Goal: Task Accomplishment & Management: Use online tool/utility

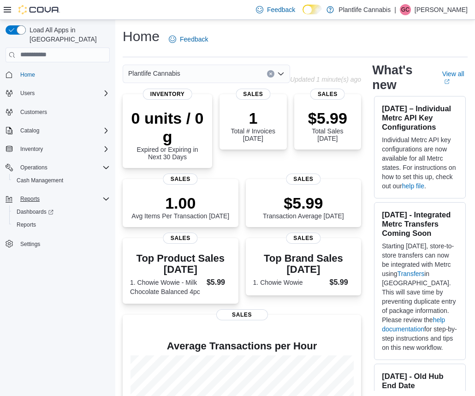
click at [104, 195] on icon "Complex example" at bounding box center [105, 198] width 7 height 7
click at [28, 71] on span "Home" at bounding box center [27, 74] width 15 height 7
drag, startPoint x: 105, startPoint y: 189, endPoint x: 116, endPoint y: 176, distance: 17.0
click at [105, 195] on icon "Complex example" at bounding box center [105, 198] width 7 height 7
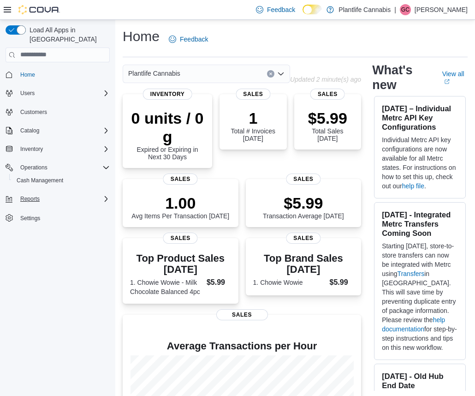
scroll to position [86, 0]
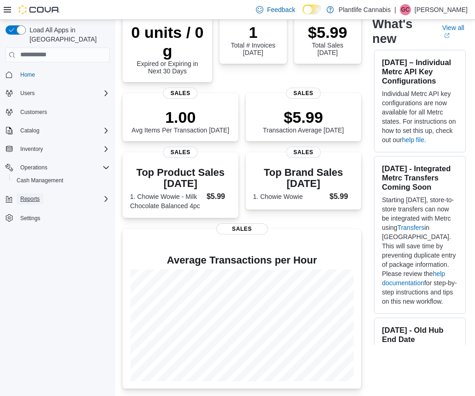
click at [32, 195] on span "Reports" at bounding box center [29, 198] width 19 height 7
click at [28, 221] on span "Reports" at bounding box center [26, 224] width 19 height 7
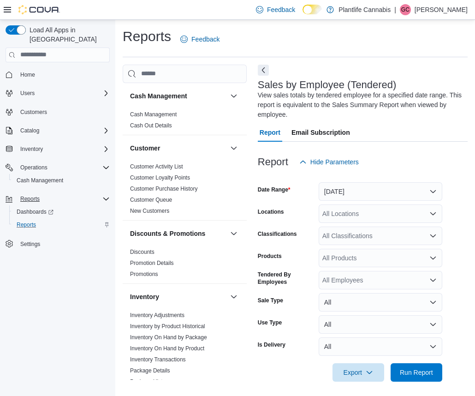
scroll to position [4, 0]
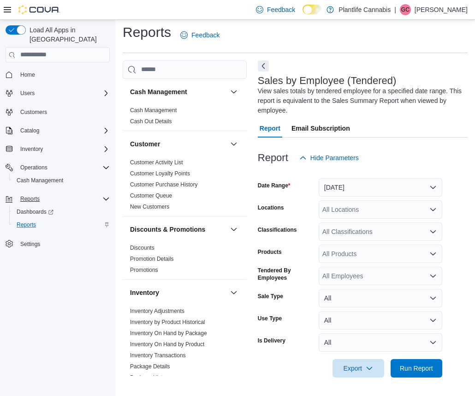
click at [263, 65] on button "Next" at bounding box center [263, 65] width 11 height 11
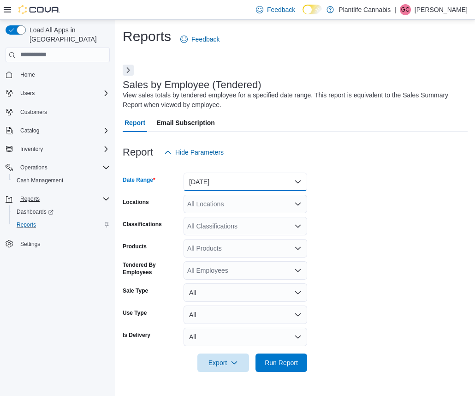
click at [296, 178] on button "[DATE]" at bounding box center [246, 182] width 124 height 18
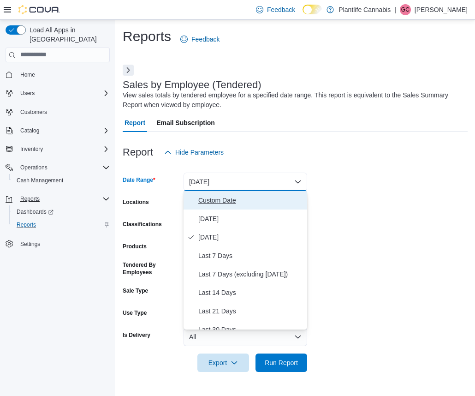
click at [223, 200] on span "Custom Date" at bounding box center [250, 200] width 105 height 11
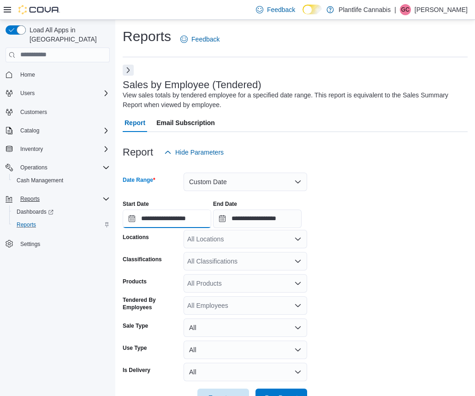
click at [160, 217] on input "**********" at bounding box center [167, 219] width 89 height 18
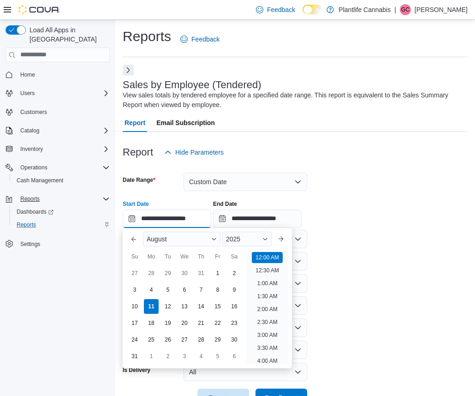
scroll to position [29, 0]
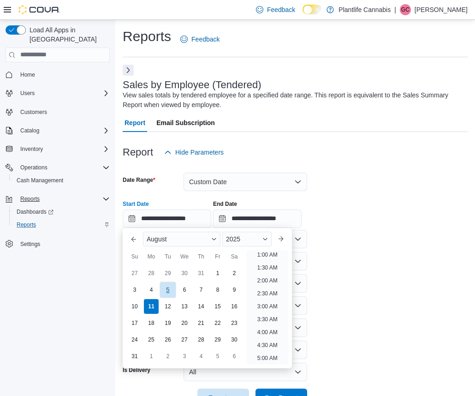
click at [170, 290] on div "5" at bounding box center [168, 289] width 16 height 16
type input "**********"
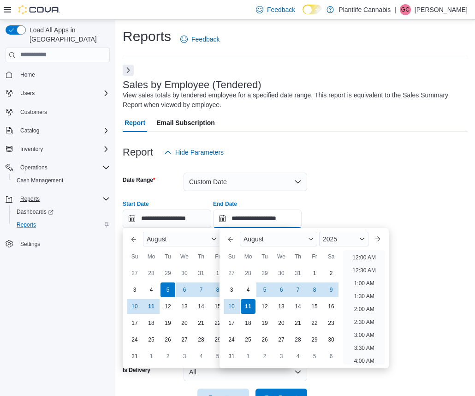
click at [257, 219] on input "**********" at bounding box center [257, 219] width 89 height 18
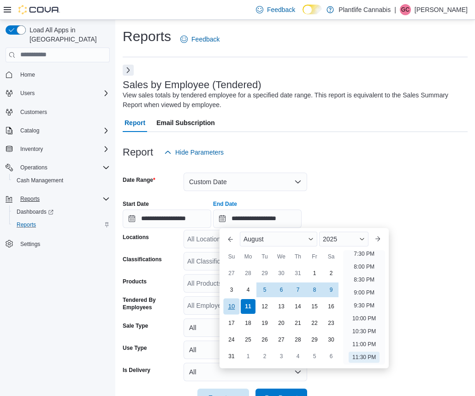
click at [231, 306] on div "10" at bounding box center [231, 306] width 16 height 16
type input "**********"
click at [360, 194] on div "**********" at bounding box center [295, 210] width 345 height 35
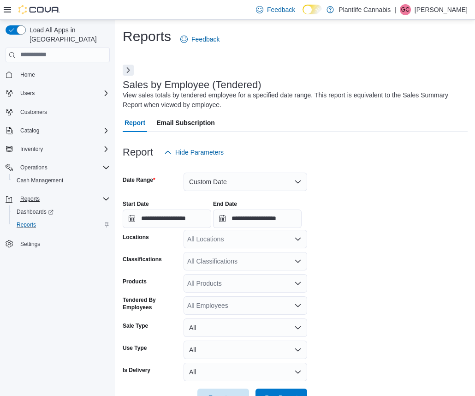
scroll to position [30, 0]
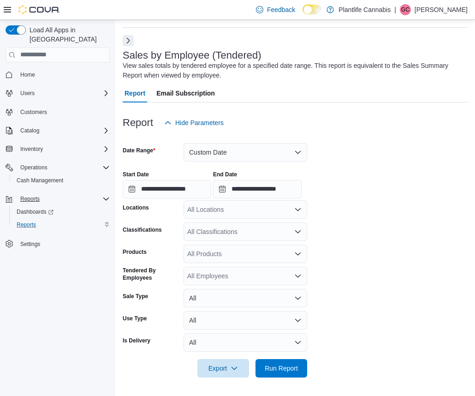
click at [298, 210] on icon "Open list of options" at bounding box center [297, 209] width 7 height 7
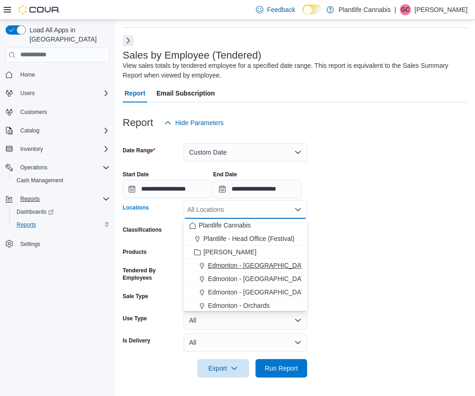
click at [259, 266] on span "Edmonton - [GEOGRAPHIC_DATA]" at bounding box center [259, 265] width 102 height 9
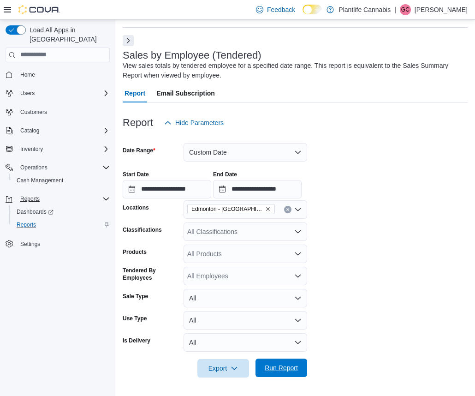
click at [290, 365] on span "Run Report" at bounding box center [281, 367] width 33 height 9
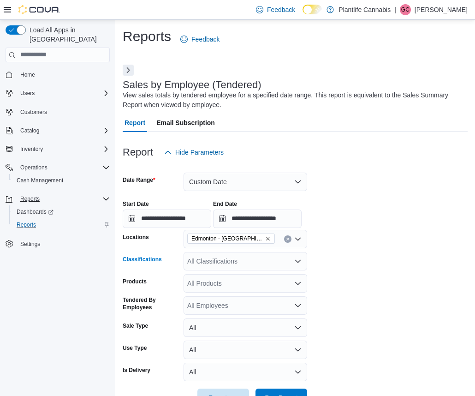
drag, startPoint x: 295, startPoint y: 259, endPoint x: 293, endPoint y: 265, distance: 6.4
click at [295, 259] on icon "Open list of options" at bounding box center [297, 260] width 7 height 7
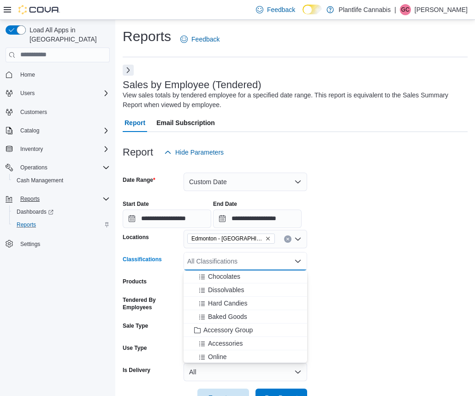
scroll to position [87, 0]
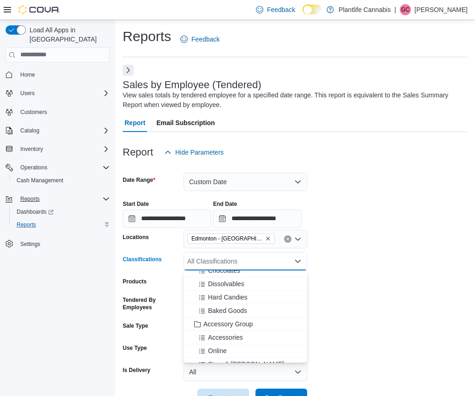
drag, startPoint x: 248, startPoint y: 325, endPoint x: 369, endPoint y: 292, distance: 125.5
click at [249, 325] on span "Accessory Group" at bounding box center [228, 323] width 49 height 9
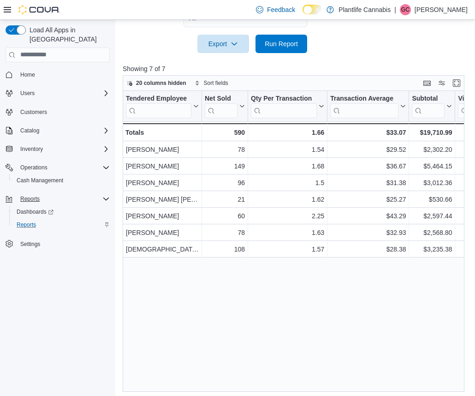
scroll to position [357, 0]
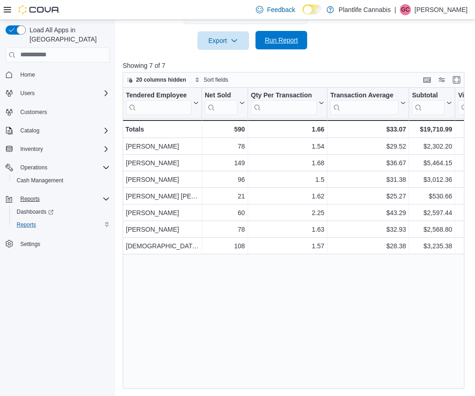
click at [281, 42] on span "Run Report" at bounding box center [281, 40] width 33 height 9
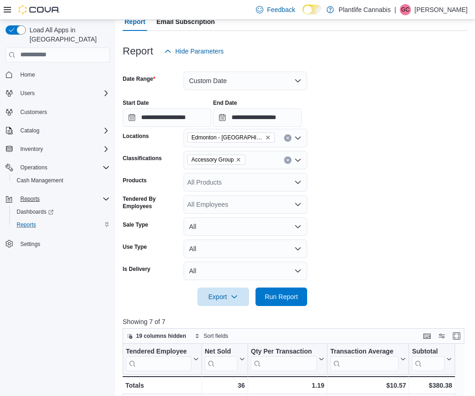
scroll to position [87, 0]
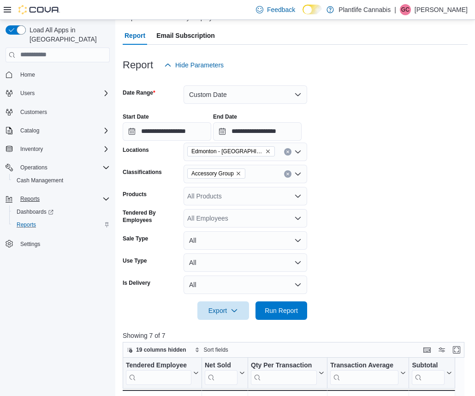
click at [289, 173] on icon "Clear input" at bounding box center [288, 174] width 2 height 2
click at [300, 93] on button "Custom Date" at bounding box center [246, 94] width 124 height 18
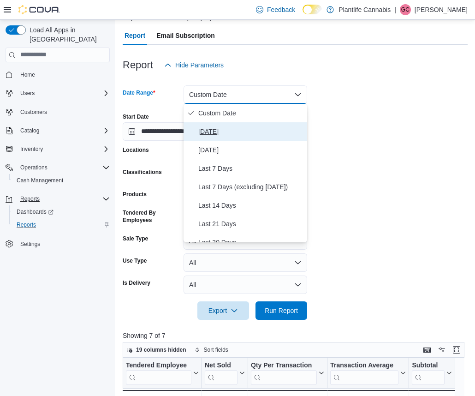
click at [214, 132] on span "[DATE]" at bounding box center [250, 131] width 105 height 11
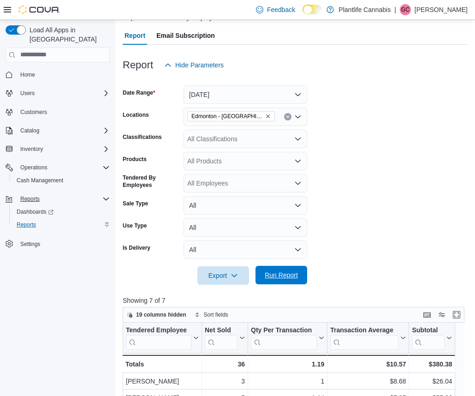
click at [286, 277] on span "Run Report" at bounding box center [281, 274] width 33 height 9
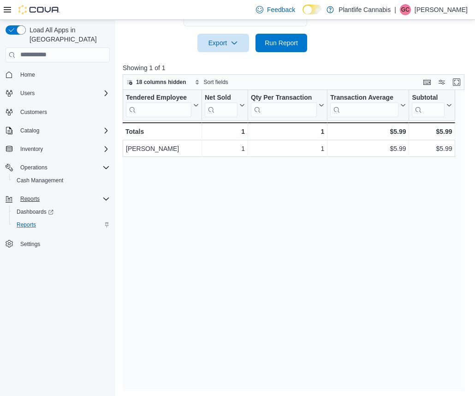
scroll to position [322, 0]
